Goal: Task Accomplishment & Management: Manage account settings

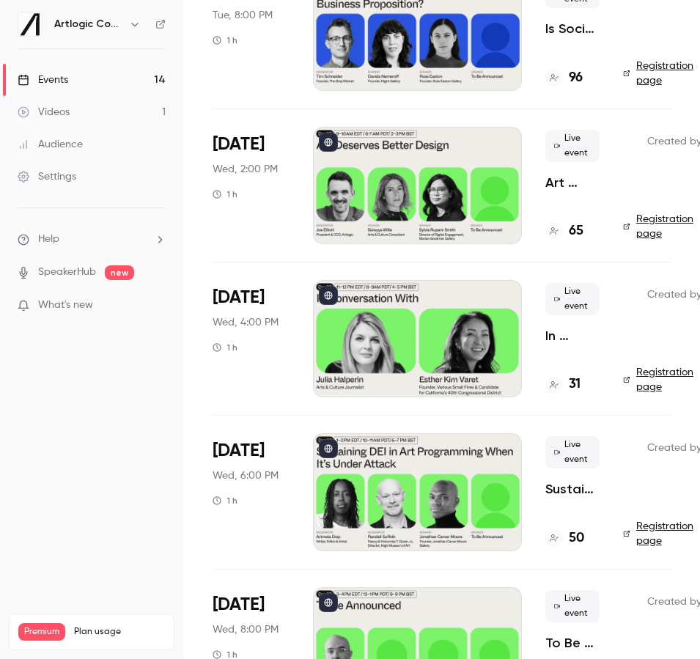
scroll to position [854, 0]
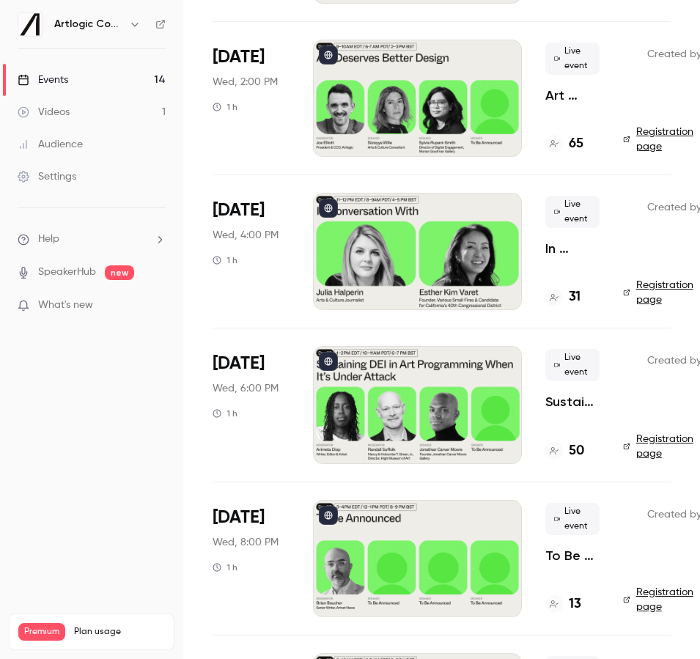
click at [409, 516] on div at bounding box center [417, 558] width 209 height 117
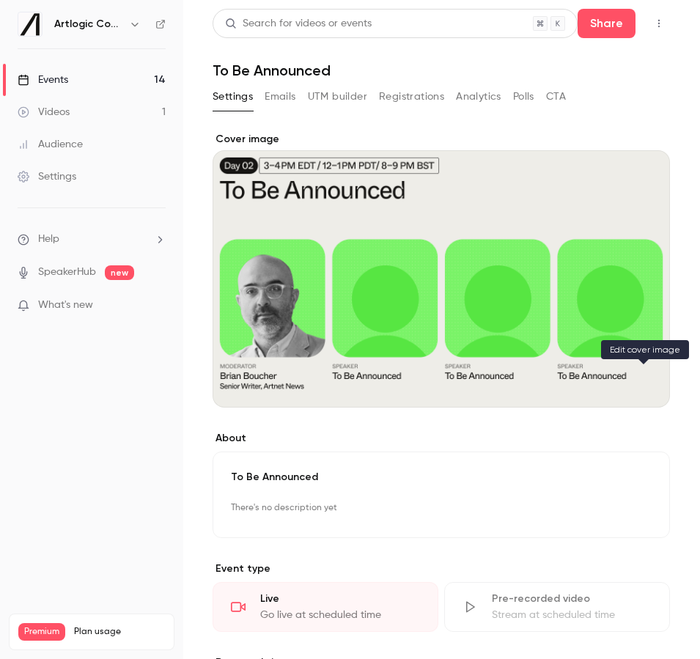
click at [634, 383] on button "Cover image" at bounding box center [643, 381] width 29 height 29
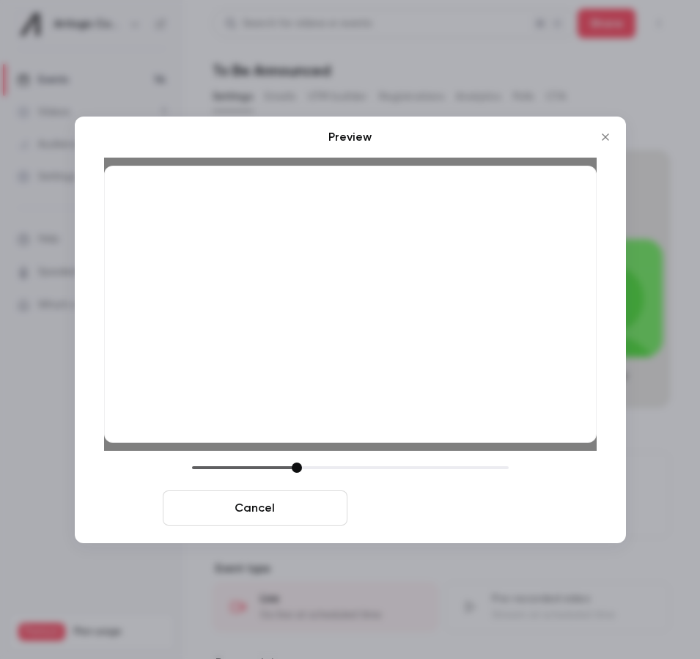
click at [417, 504] on button "Save cover" at bounding box center [446, 508] width 185 height 35
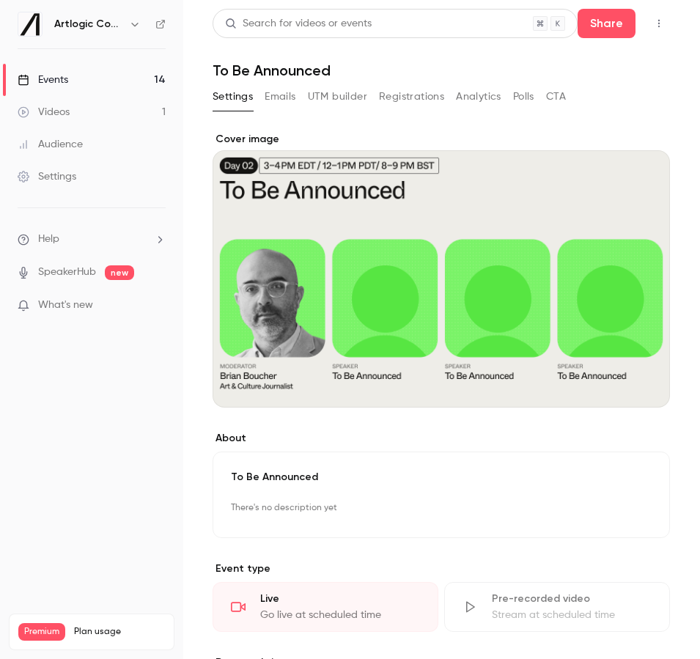
scroll to position [422, 0]
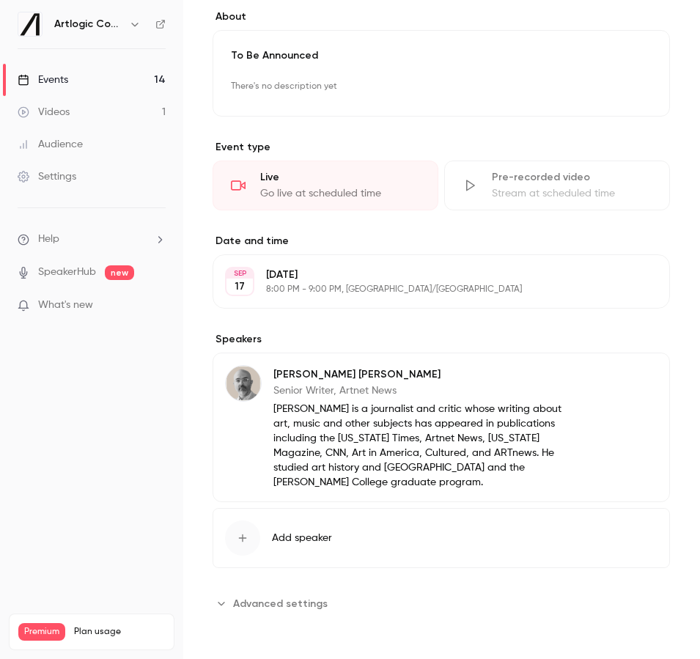
click at [623, 385] on button "Edit" at bounding box center [631, 376] width 54 height 23
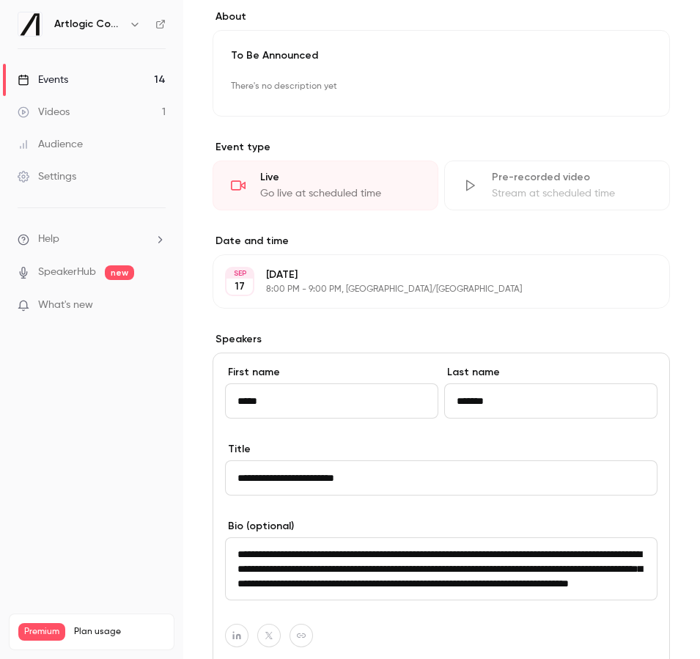
drag, startPoint x: 372, startPoint y: 483, endPoint x: 186, endPoint y: 480, distance: 185.6
click at [186, 480] on main "**********" at bounding box center [441, 329] width 517 height 659
paste input
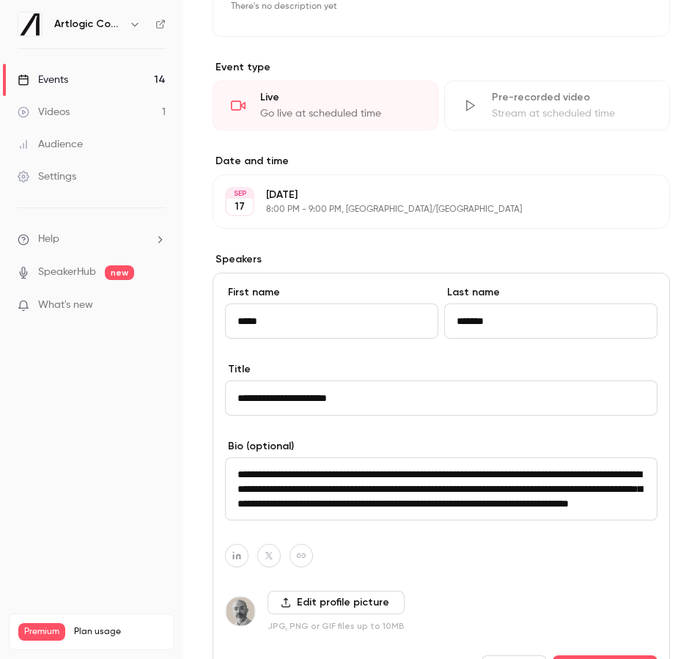
scroll to position [697, 0]
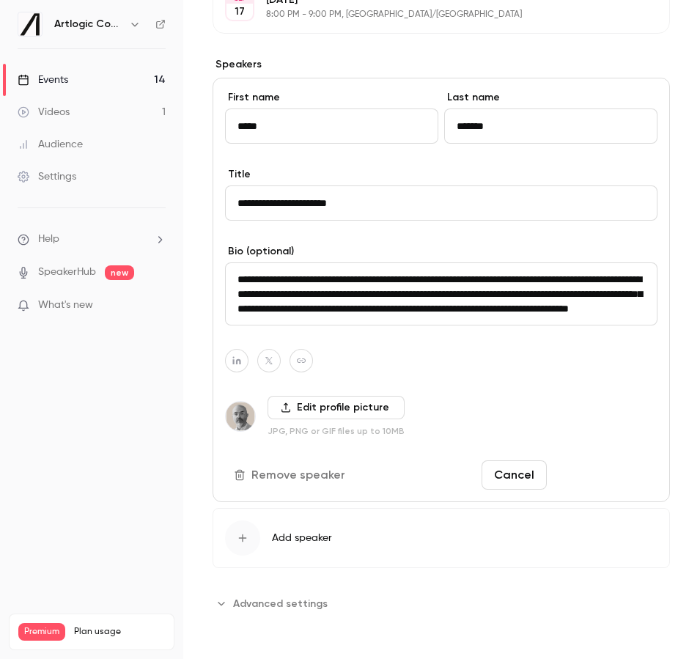
type input "**********"
click at [627, 473] on button "Save changes" at bounding box center [605, 475] width 105 height 29
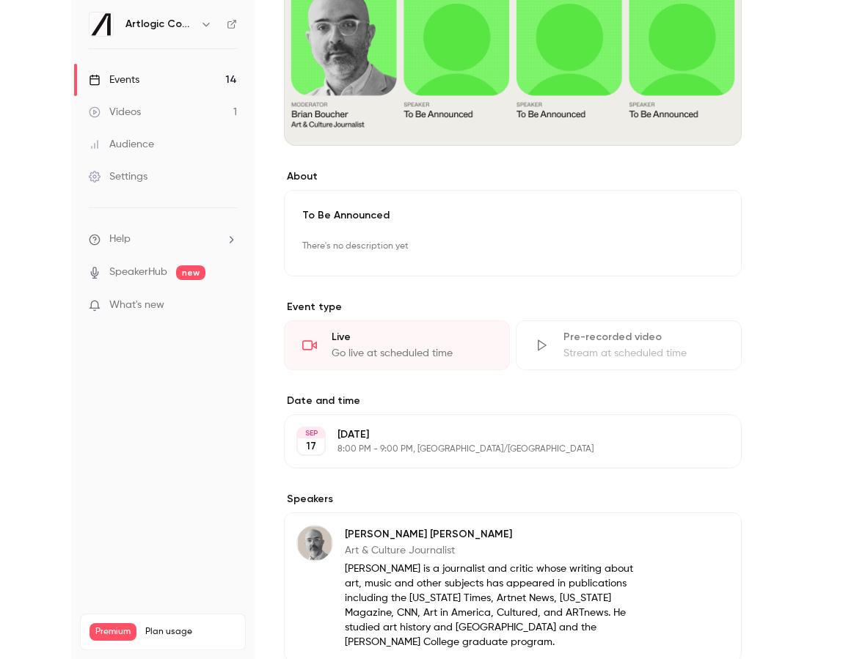
scroll to position [0, 0]
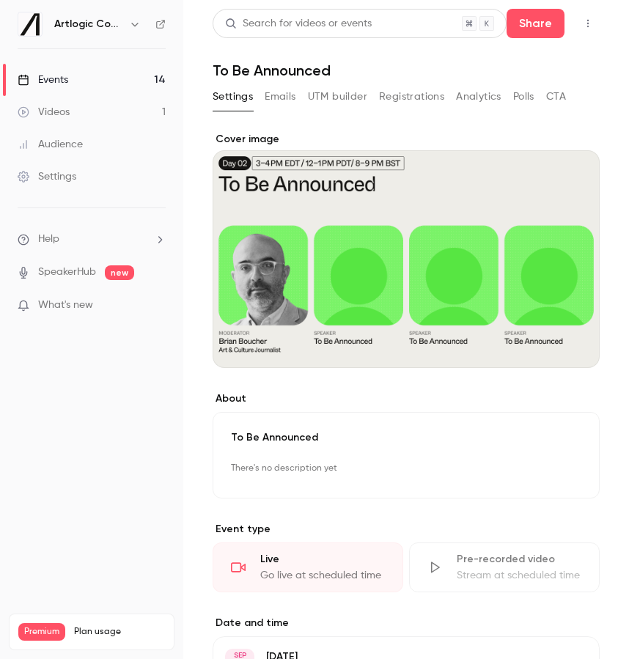
click at [103, 81] on link "Events 14" at bounding box center [91, 80] width 183 height 32
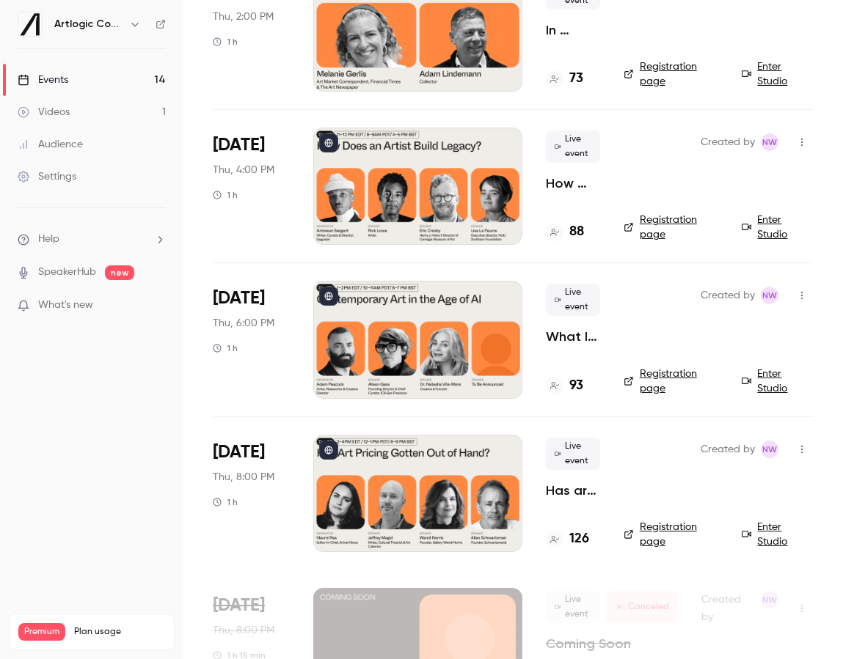
scroll to position [1606, 0]
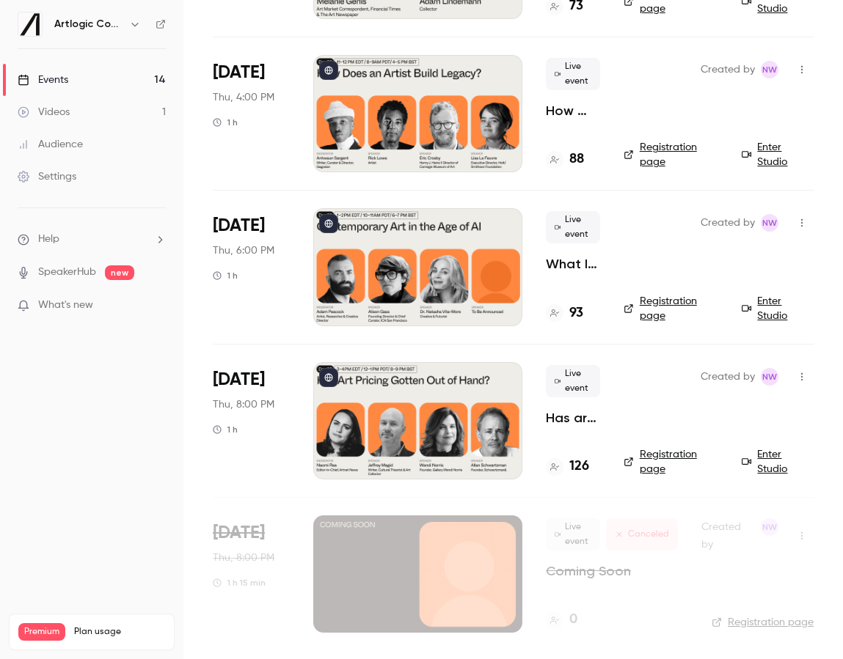
click at [580, 466] on h4 "126" at bounding box center [579, 467] width 20 height 20
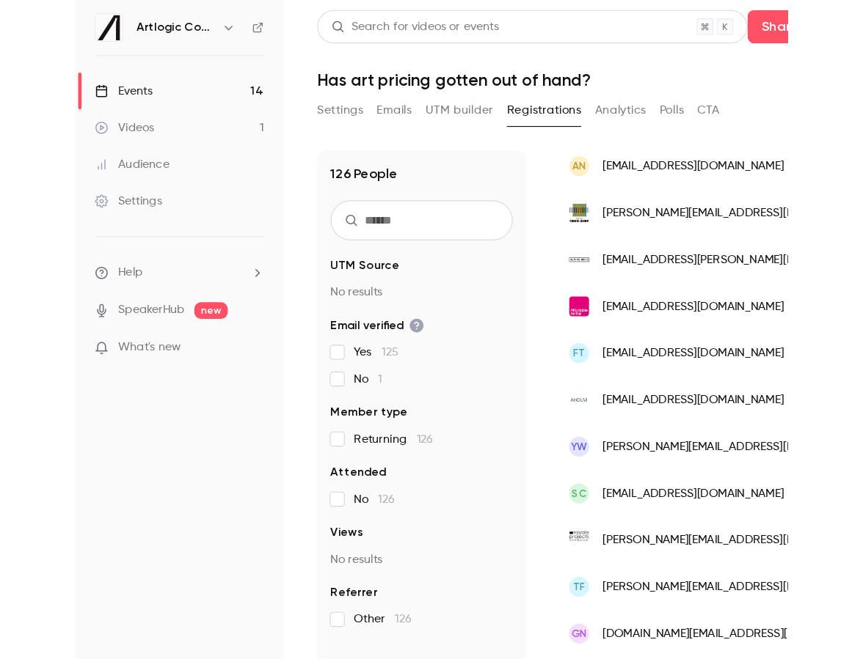
scroll to position [1710, 0]
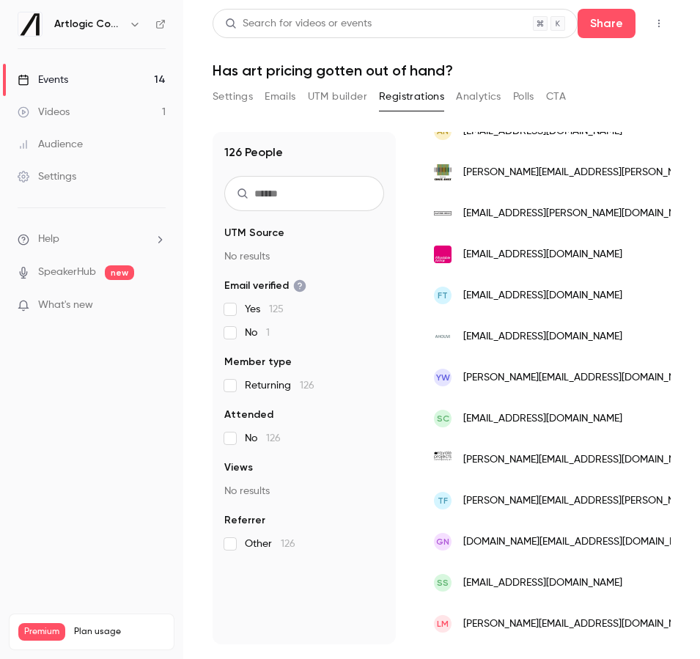
click at [76, 86] on link "Events 14" at bounding box center [91, 80] width 183 height 32
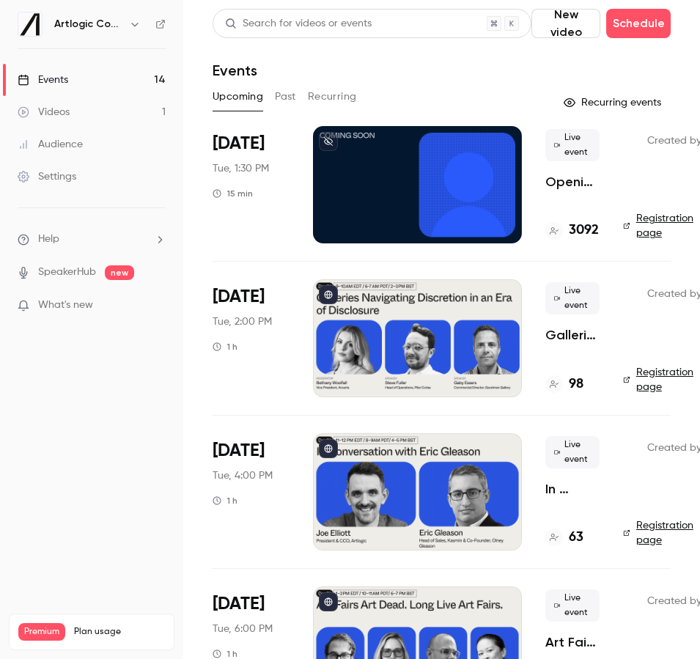
click at [62, 149] on div "Audience" at bounding box center [50, 144] width 65 height 15
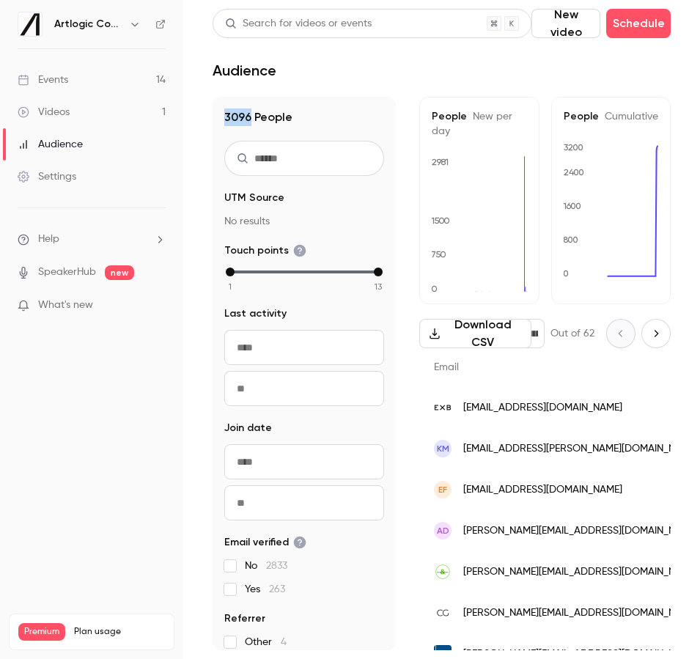
drag, startPoint x: 225, startPoint y: 120, endPoint x: 251, endPoint y: 120, distance: 25.7
click at [251, 120] on h1 "3096 People" at bounding box center [304, 118] width 160 height 18
click at [50, 82] on div "Events" at bounding box center [43, 80] width 51 height 15
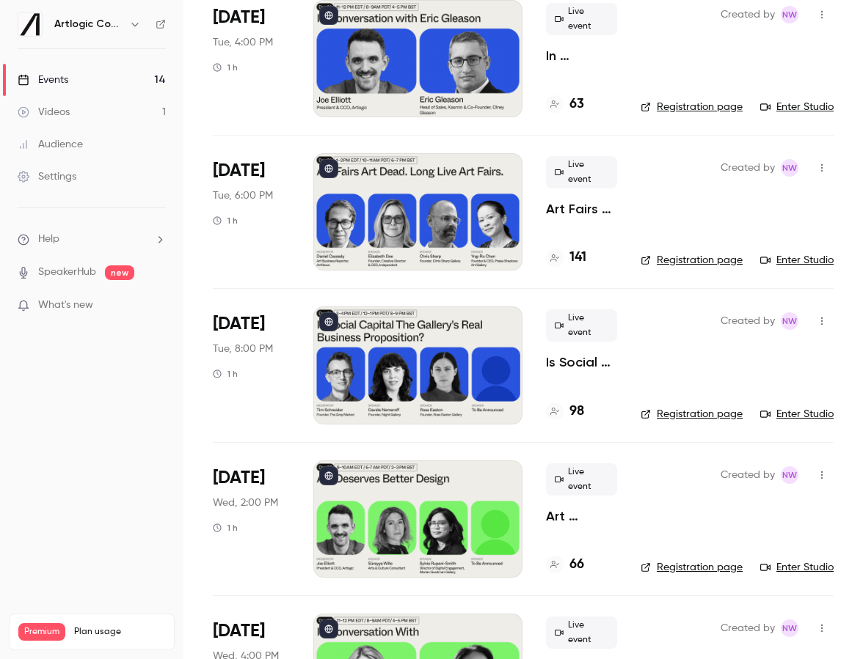
scroll to position [516, 0]
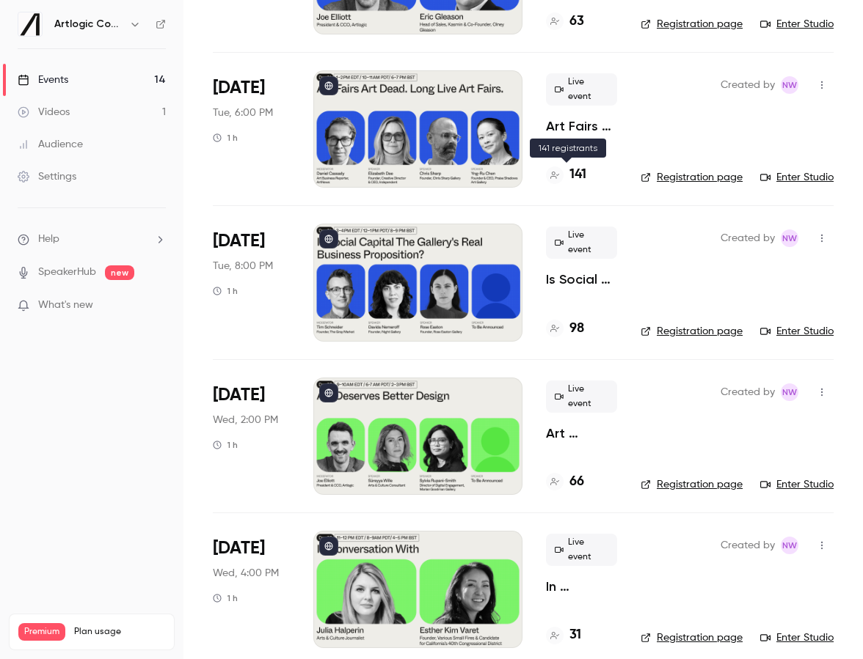
click at [578, 175] on h4 "141" at bounding box center [577, 175] width 17 height 20
